Goal: Check status: Check status

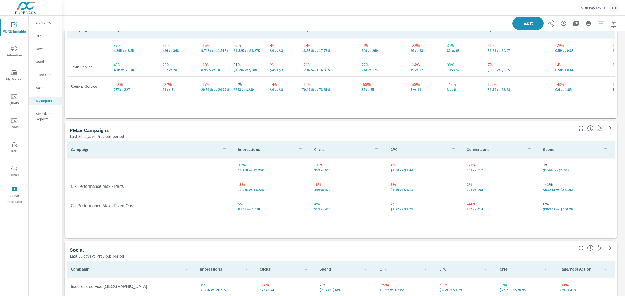
scroll to position [731, 568]
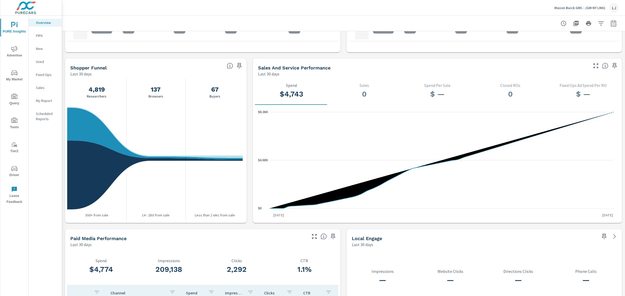
scroll to position [588, 0]
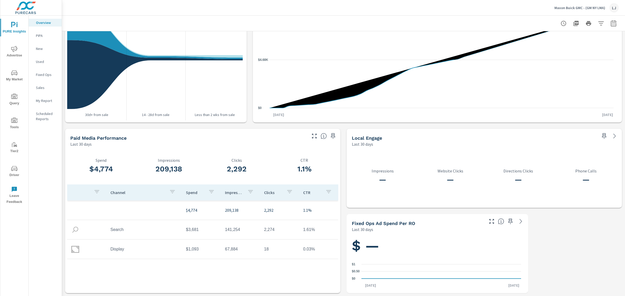
scroll to position [176, 0]
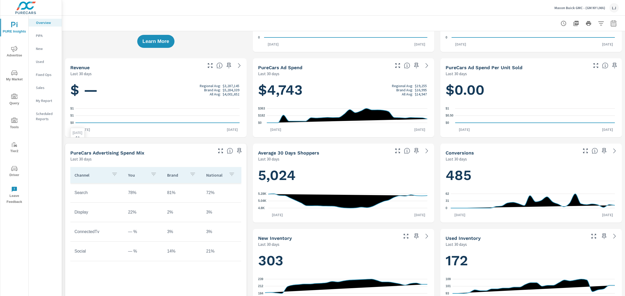
scroll to position [65, 0]
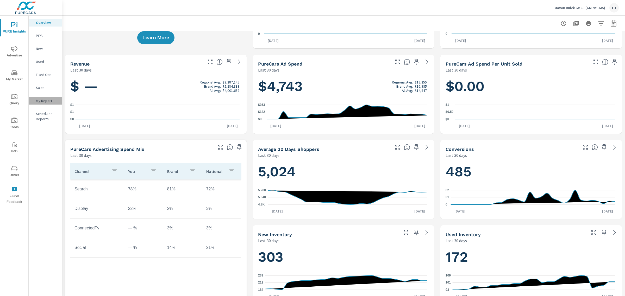
click at [43, 101] on p "My Report" at bounding box center [47, 100] width 22 height 5
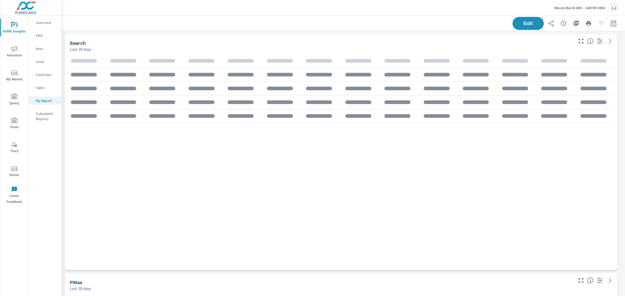
scroll to position [611, 568]
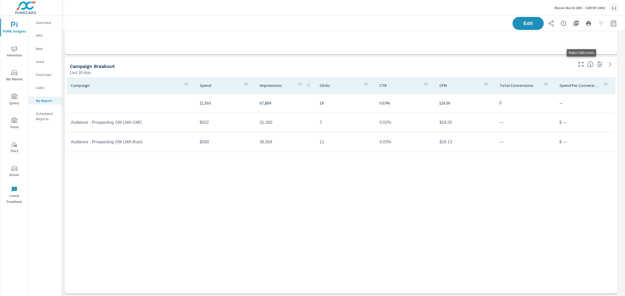
scroll to position [611, 568]
click at [12, 48] on icon "nav menu" at bounding box center [14, 49] width 6 height 6
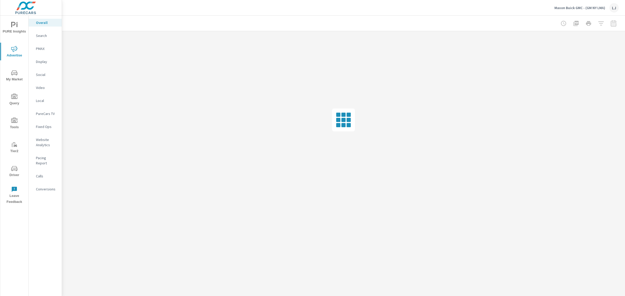
click at [40, 75] on p "Social" at bounding box center [47, 74] width 22 height 5
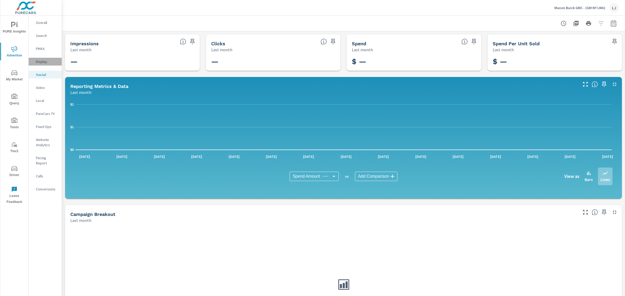
click at [42, 61] on p "Display" at bounding box center [47, 61] width 22 height 5
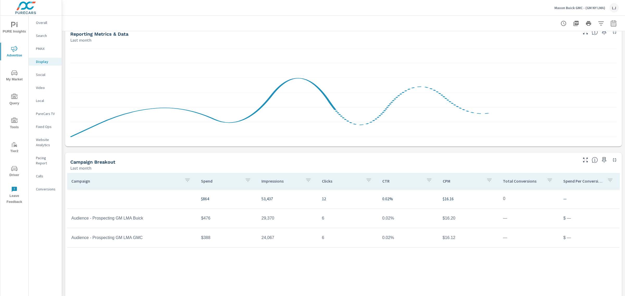
scroll to position [65, 0]
